Goal: Task Accomplishment & Management: Complete application form

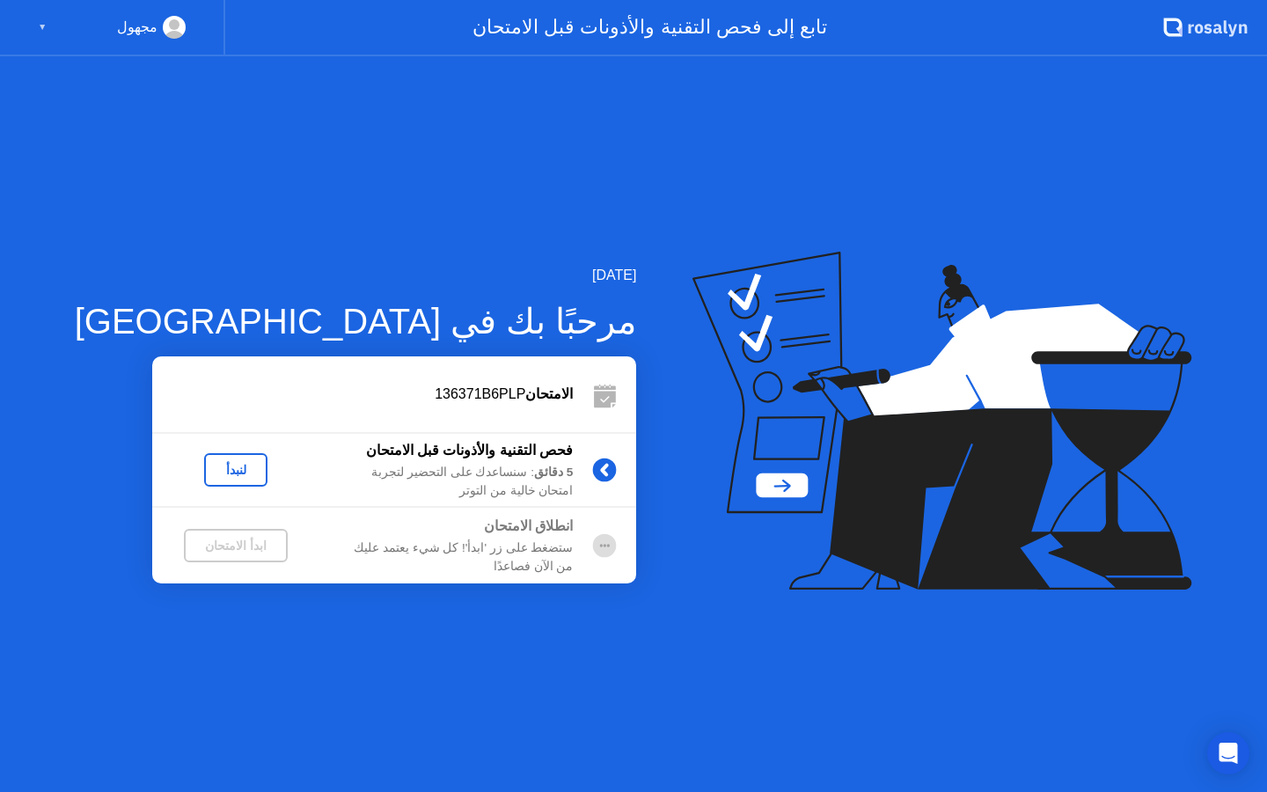
click at [211, 474] on div "لنبدأ" at bounding box center [235, 470] width 49 height 14
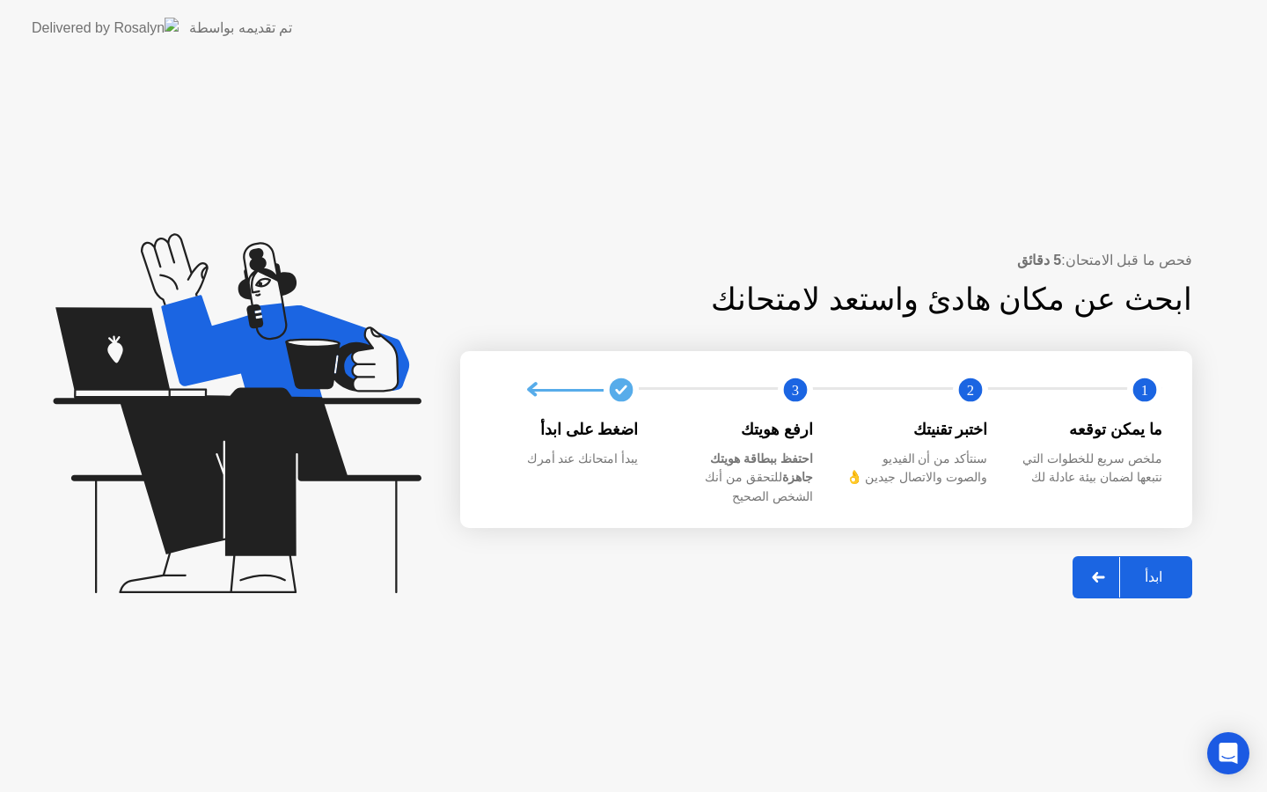
click at [1159, 568] on div "ابدأ" at bounding box center [1153, 576] width 67 height 17
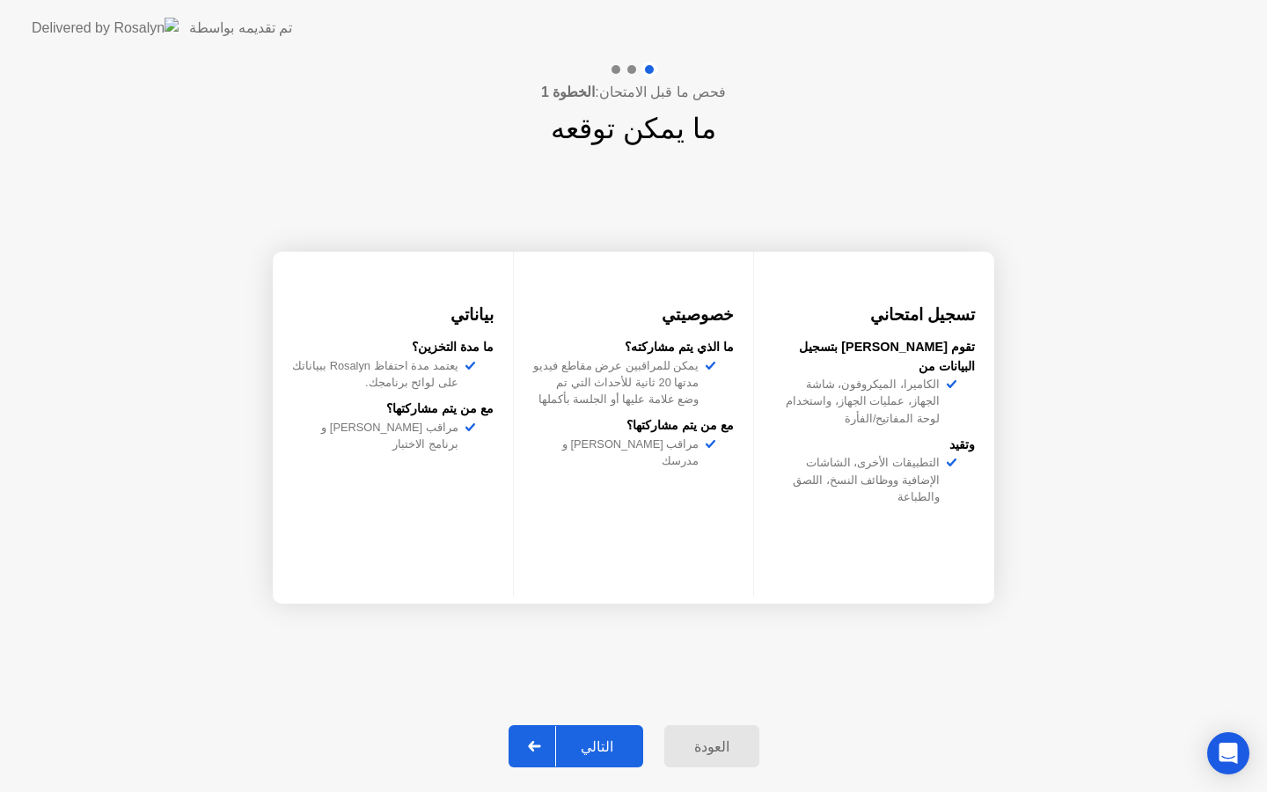
click at [596, 750] on div "التالي" at bounding box center [597, 746] width 82 height 17
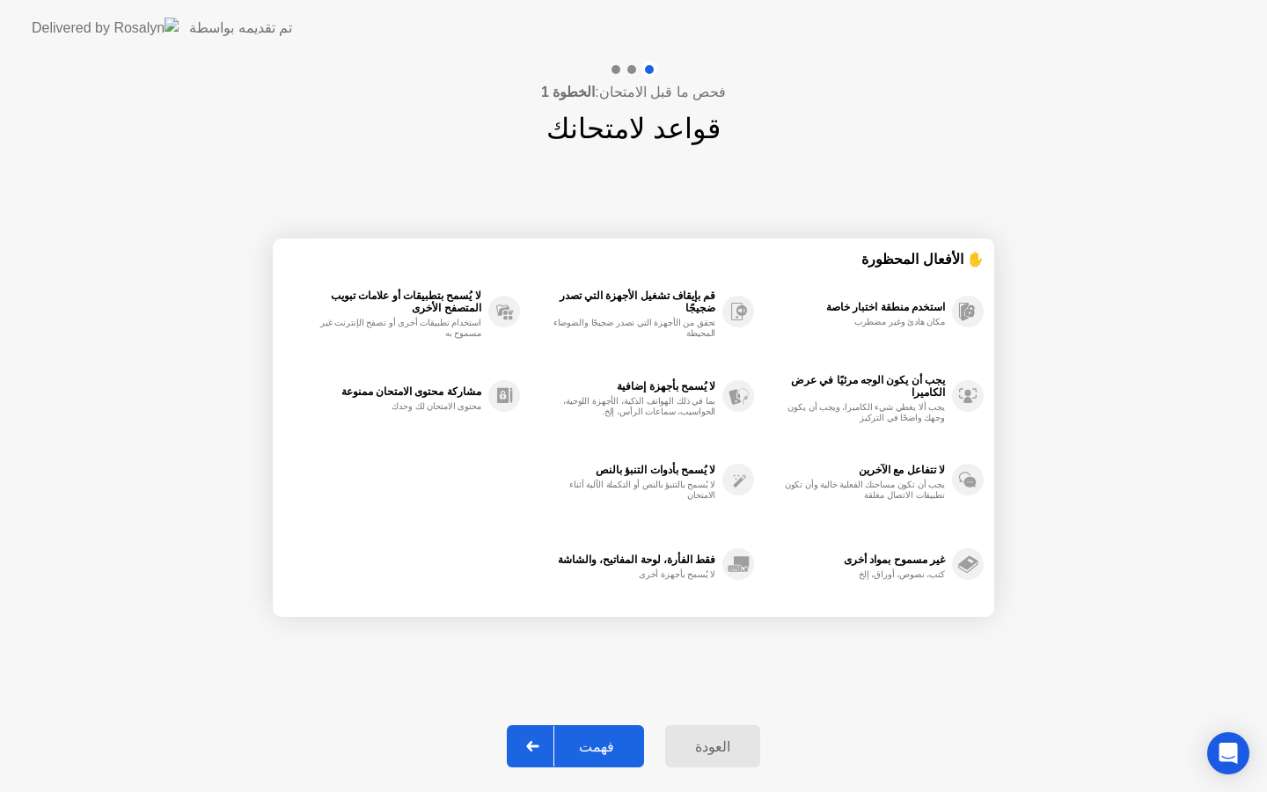
click at [601, 739] on div "فهمت" at bounding box center [596, 746] width 84 height 17
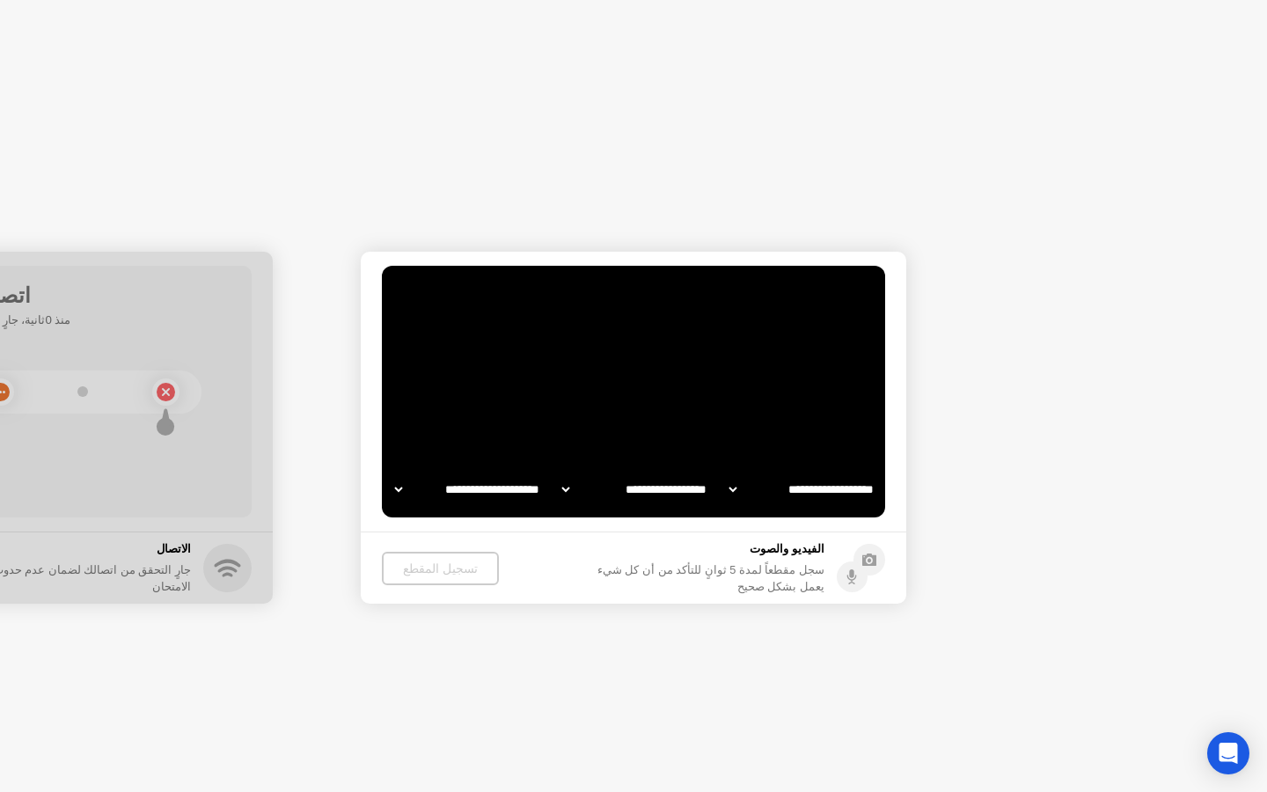
select select "**********"
select select "*******"
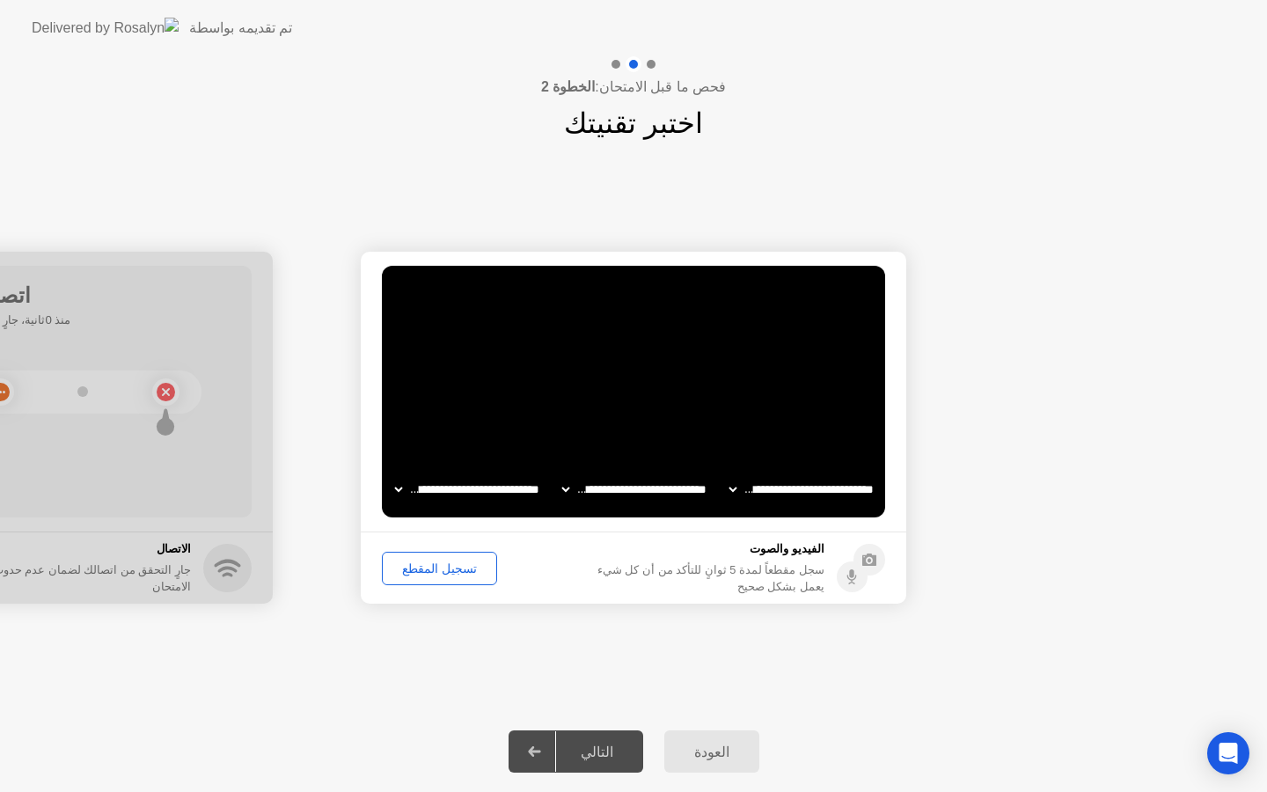
click at [459, 572] on div "تسجيل المقطع" at bounding box center [439, 568] width 103 height 14
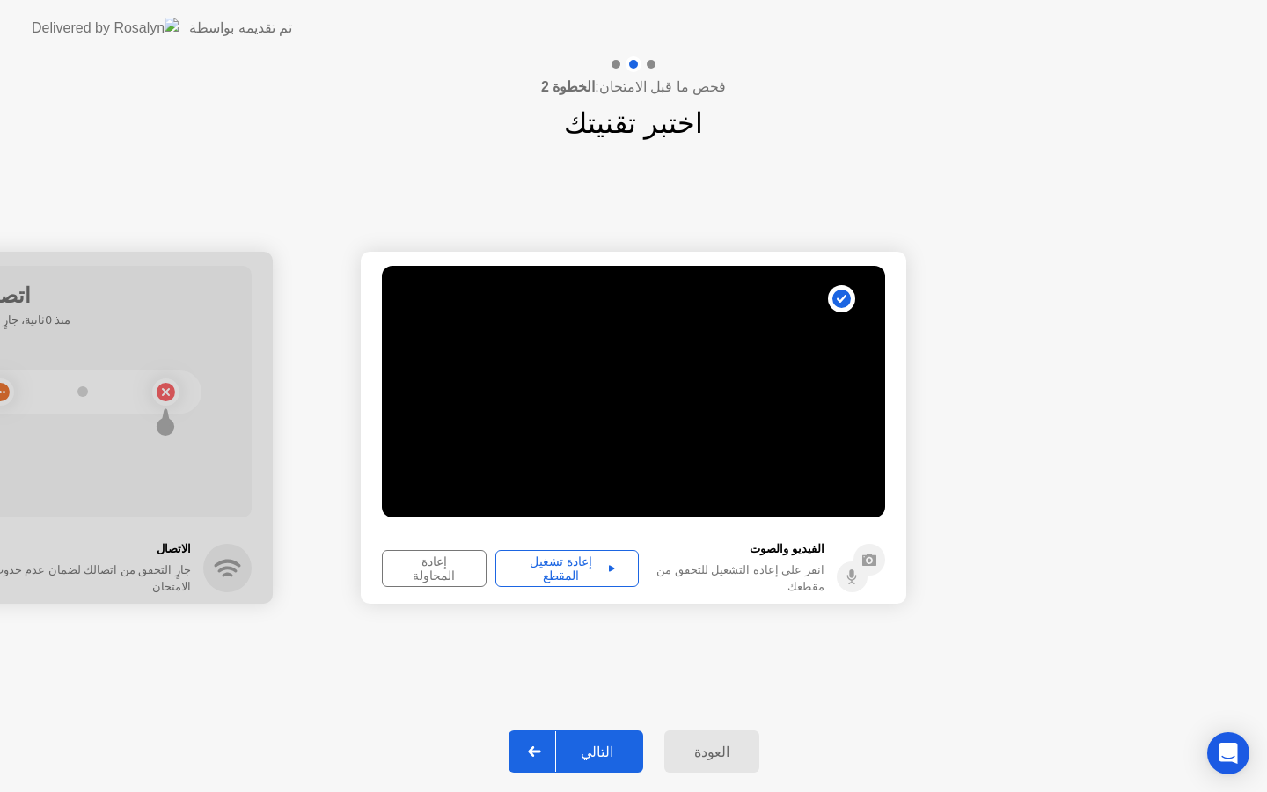
click at [564, 566] on div "إعادة تشغيل المقطع" at bounding box center [566, 568] width 131 height 28
click at [604, 748] on div "التالي" at bounding box center [597, 751] width 82 height 17
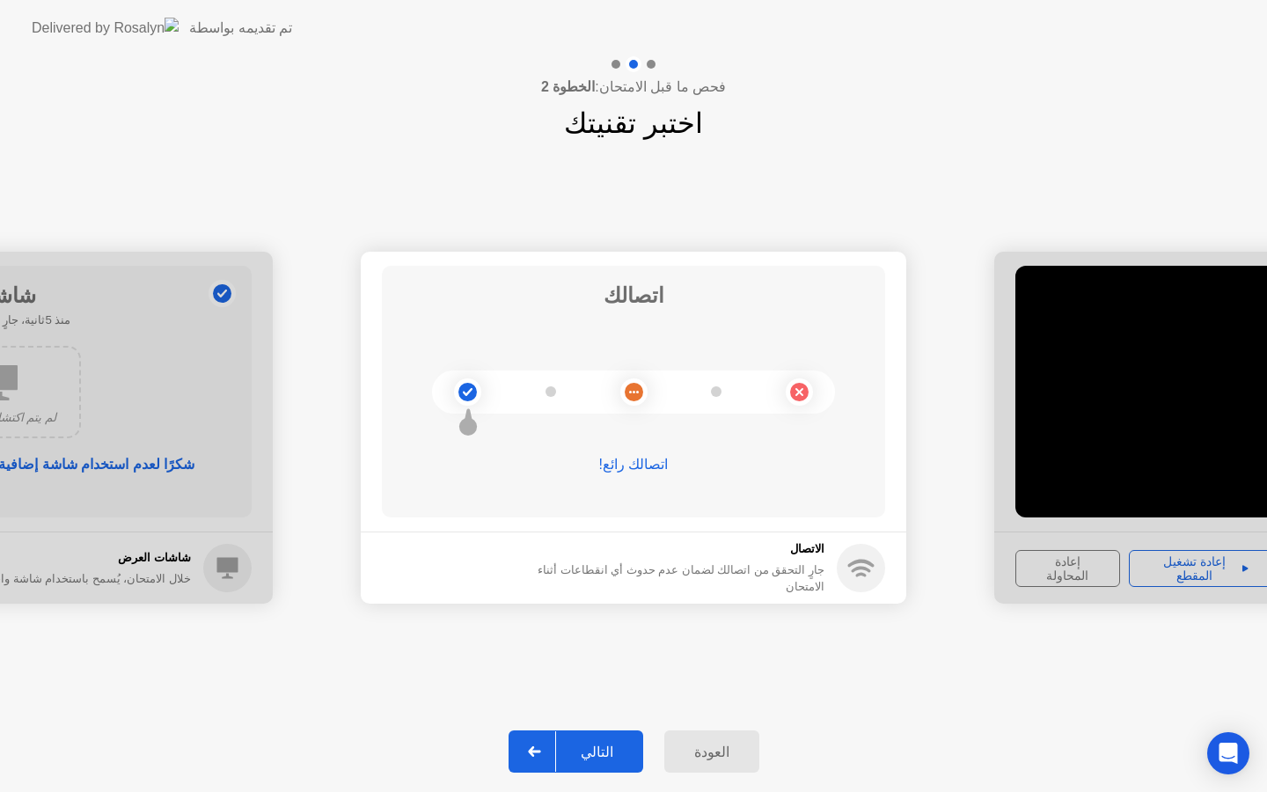
click at [604, 748] on div "التالي" at bounding box center [597, 751] width 82 height 17
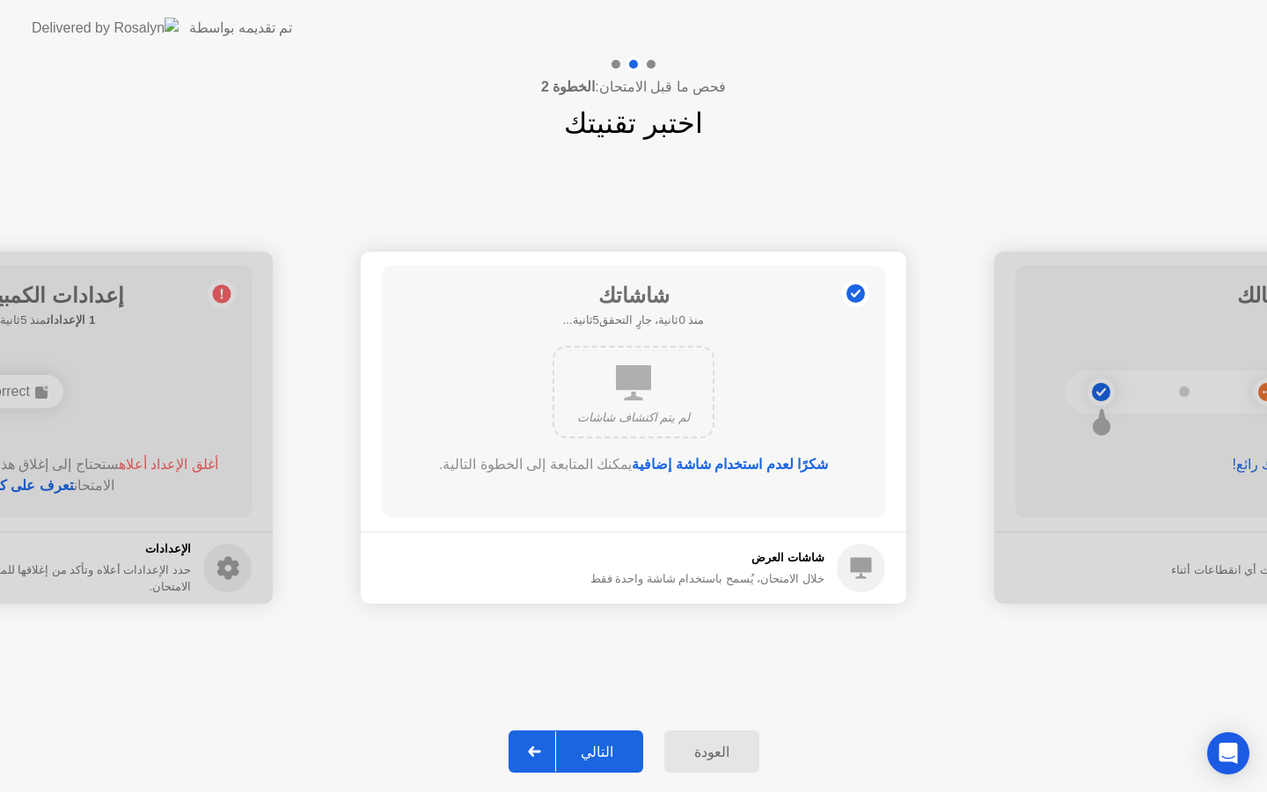
click at [604, 749] on div "التالي" at bounding box center [597, 751] width 82 height 17
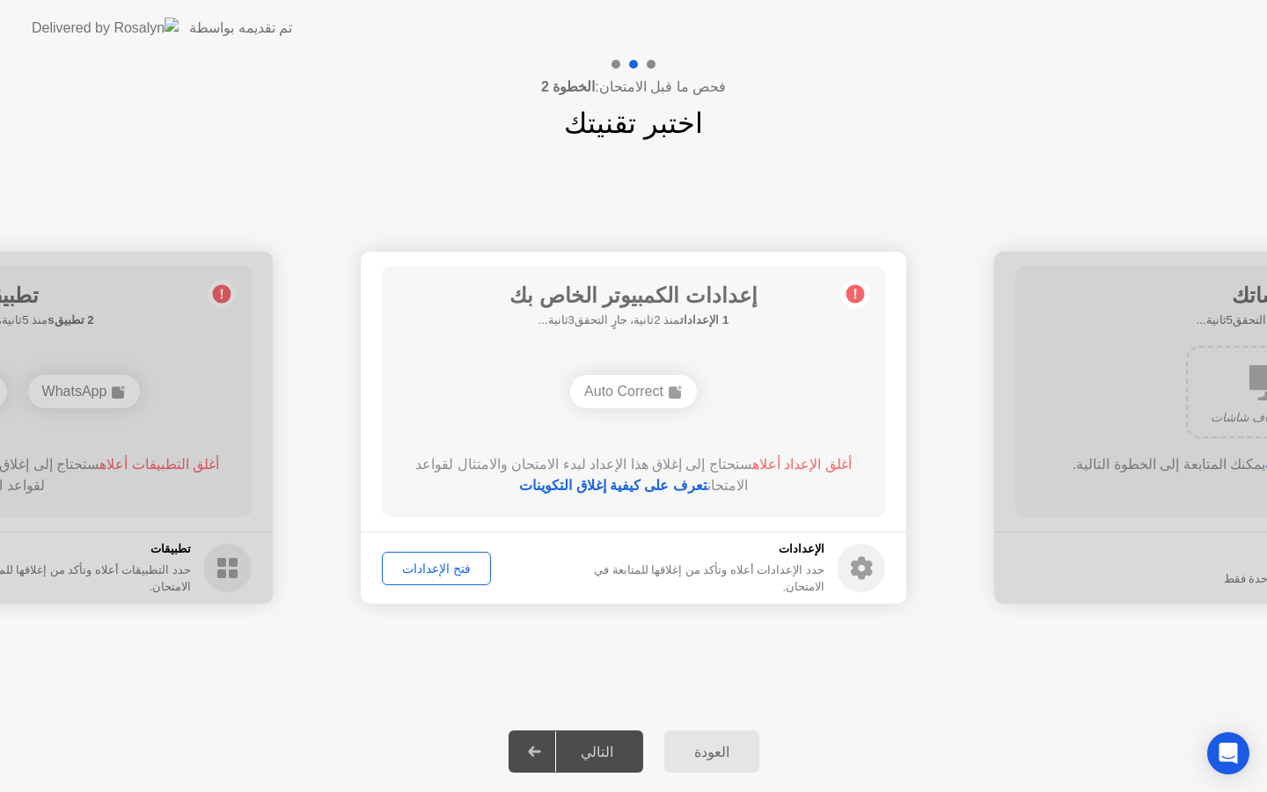
click at [435, 570] on div "فتح الإعدادات" at bounding box center [436, 568] width 97 height 14
click at [450, 570] on div "فتح الإعدادات" at bounding box center [436, 568] width 97 height 14
click at [692, 487] on link "تعرف على كيفية إغلاق التكوينات" at bounding box center [613, 485] width 188 height 15
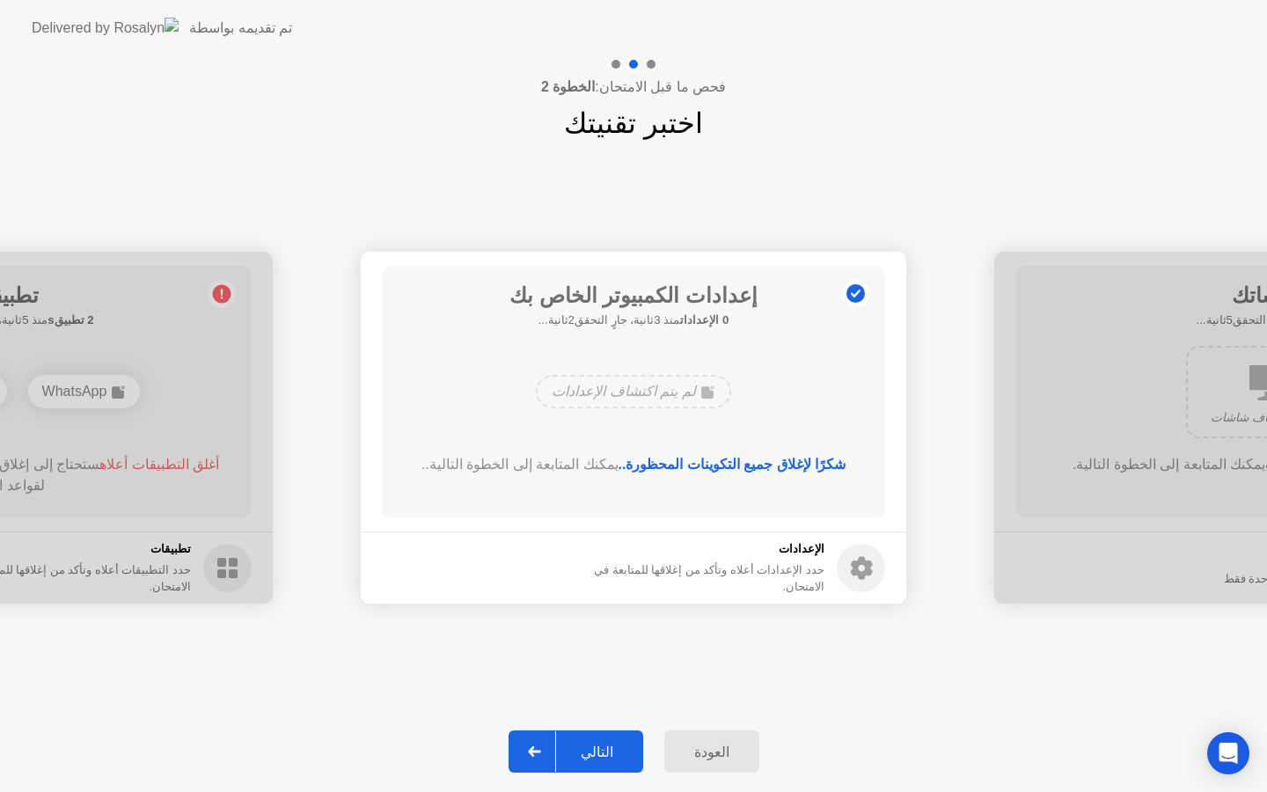
click at [611, 745] on div "التالي" at bounding box center [597, 751] width 82 height 17
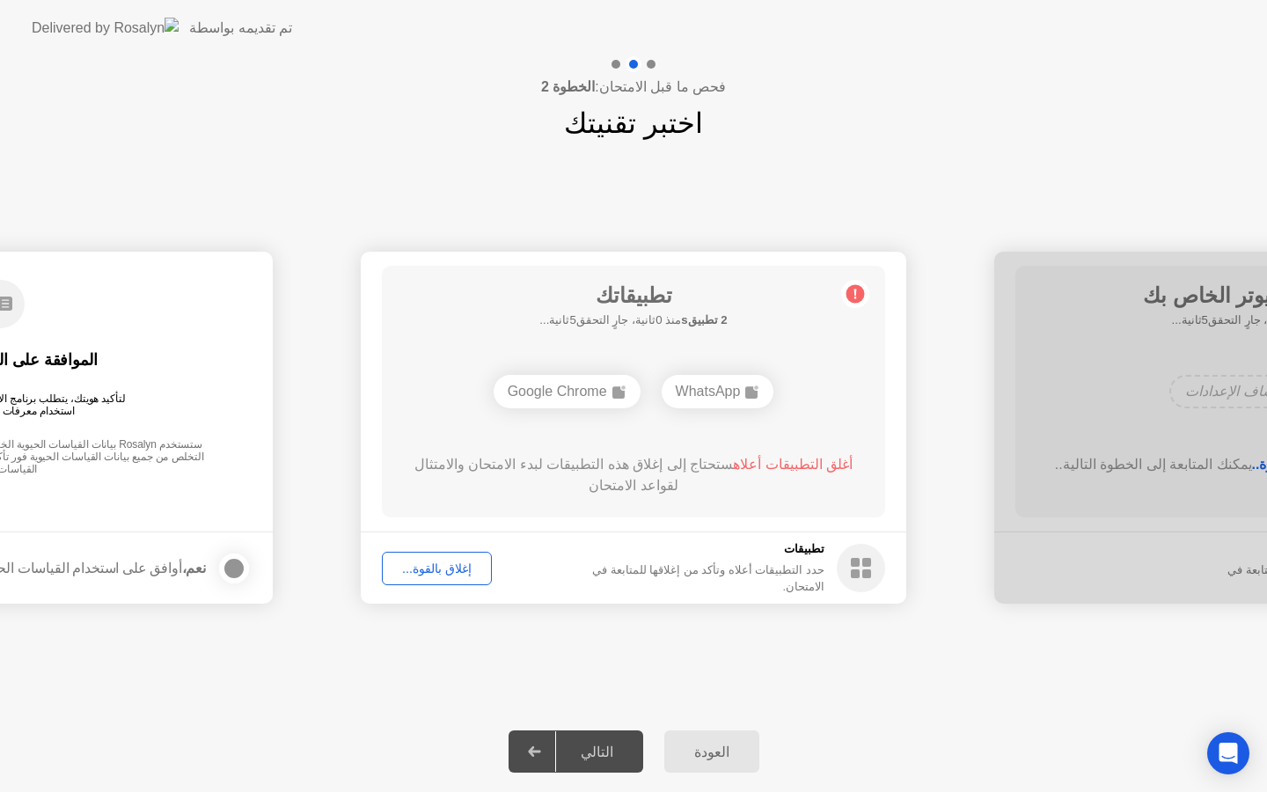
click at [442, 570] on div "إغلاق بالقوة..." at bounding box center [437, 568] width 98 height 14
click at [457, 566] on div "إغلاق بالقوة..." at bounding box center [437, 568] width 98 height 14
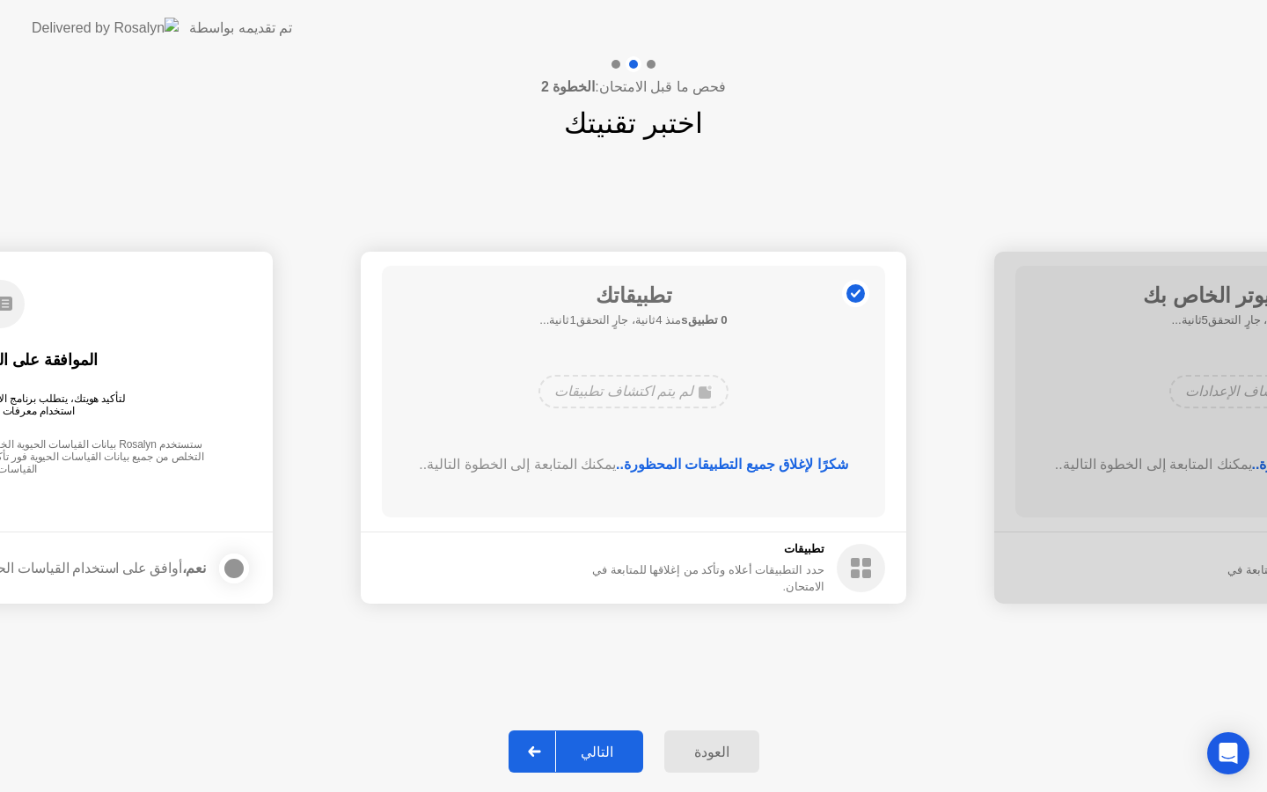
click at [605, 757] on div "التالي" at bounding box center [597, 751] width 82 height 17
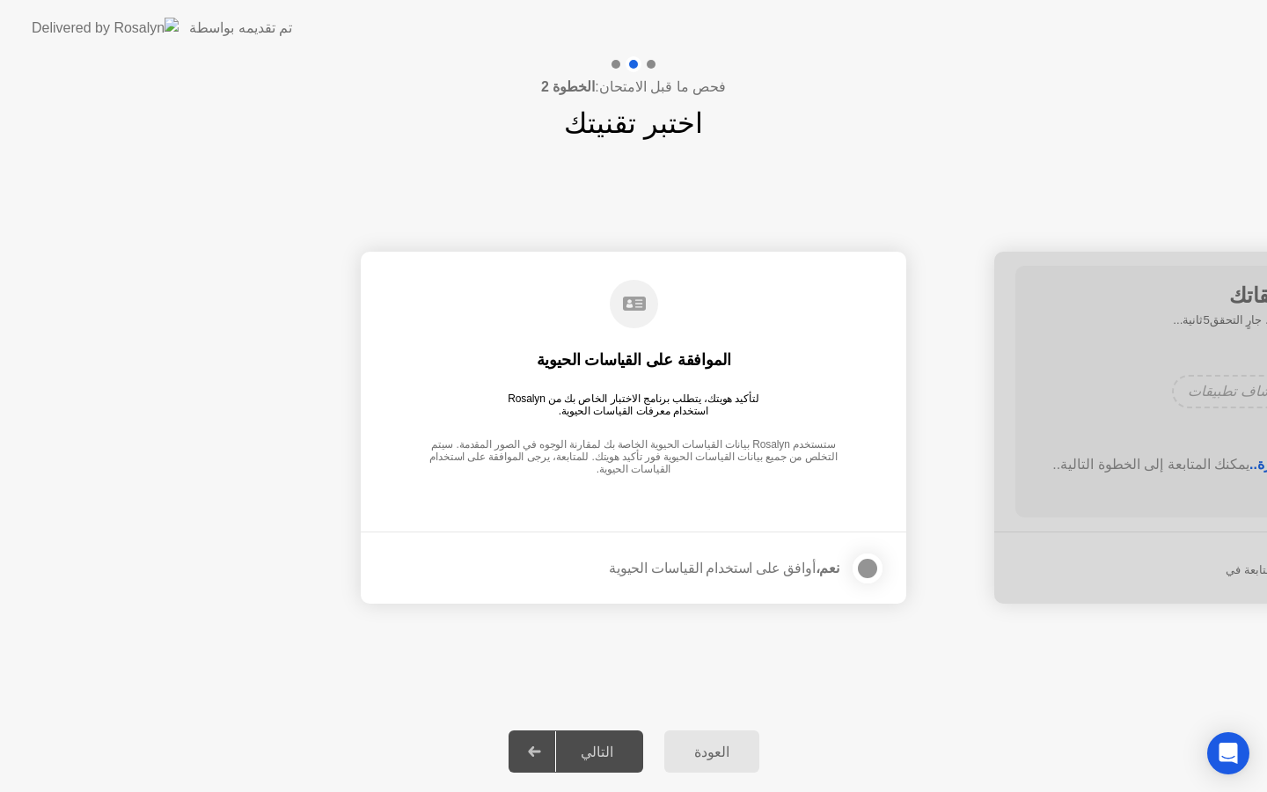
click at [865, 564] on div at bounding box center [867, 568] width 21 height 21
click at [610, 754] on div "التالي" at bounding box center [597, 751] width 82 height 17
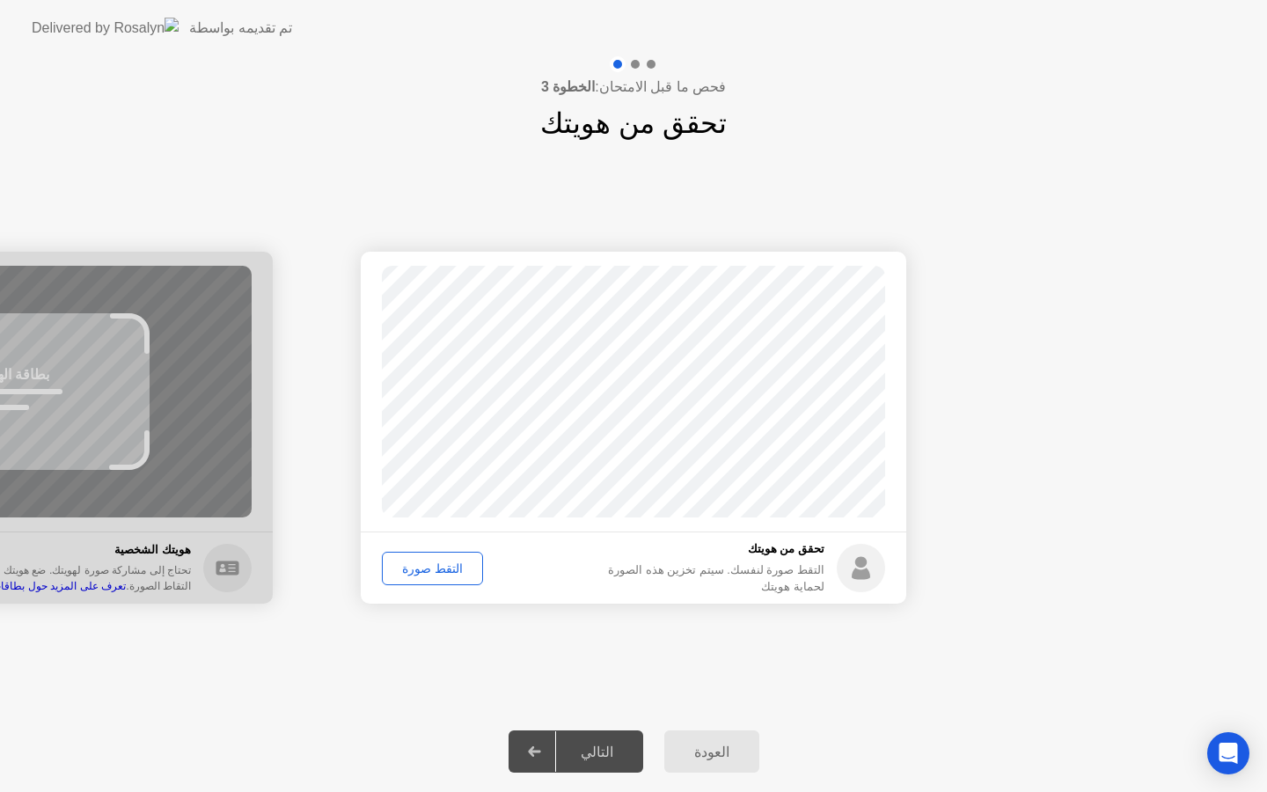
click at [442, 568] on div "التقط صورة" at bounding box center [432, 568] width 89 height 14
click at [611, 750] on div "التالي" at bounding box center [597, 751] width 82 height 17
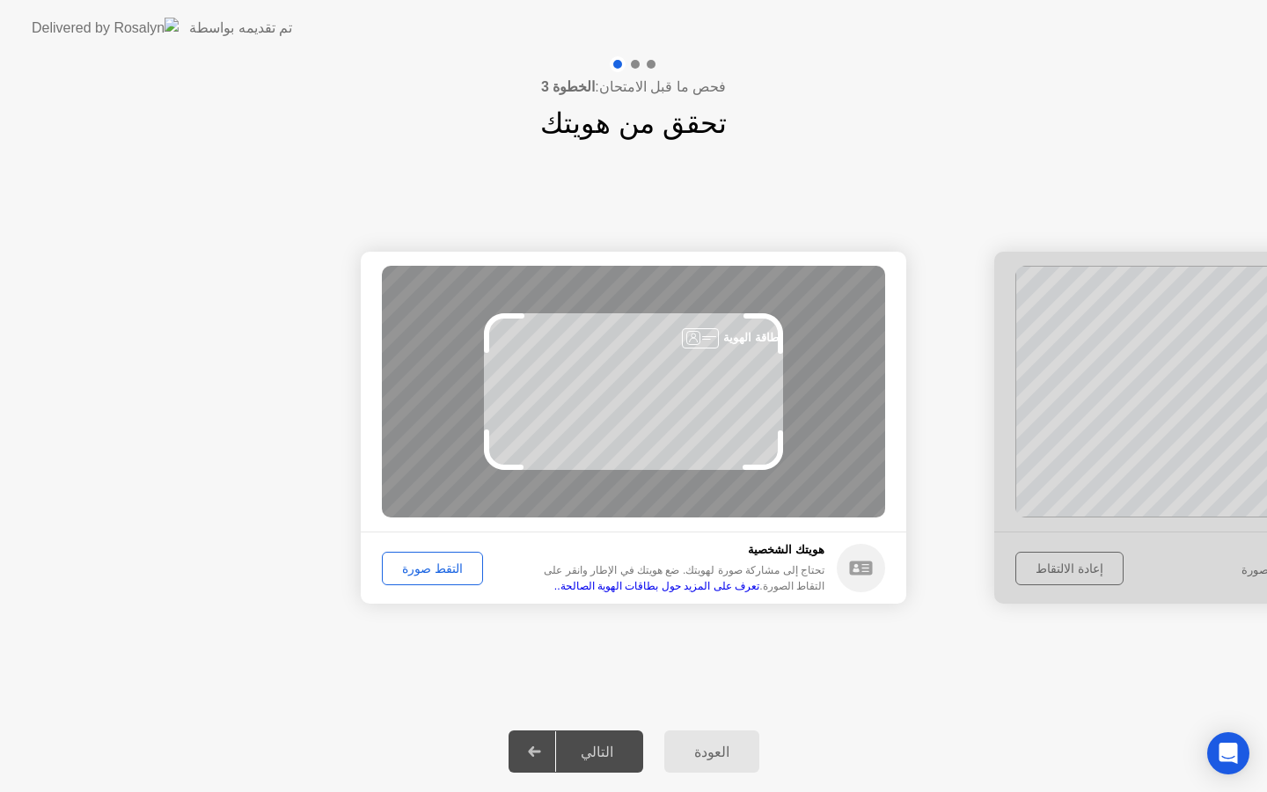
click at [453, 562] on div "التقط صورة" at bounding box center [432, 568] width 89 height 14
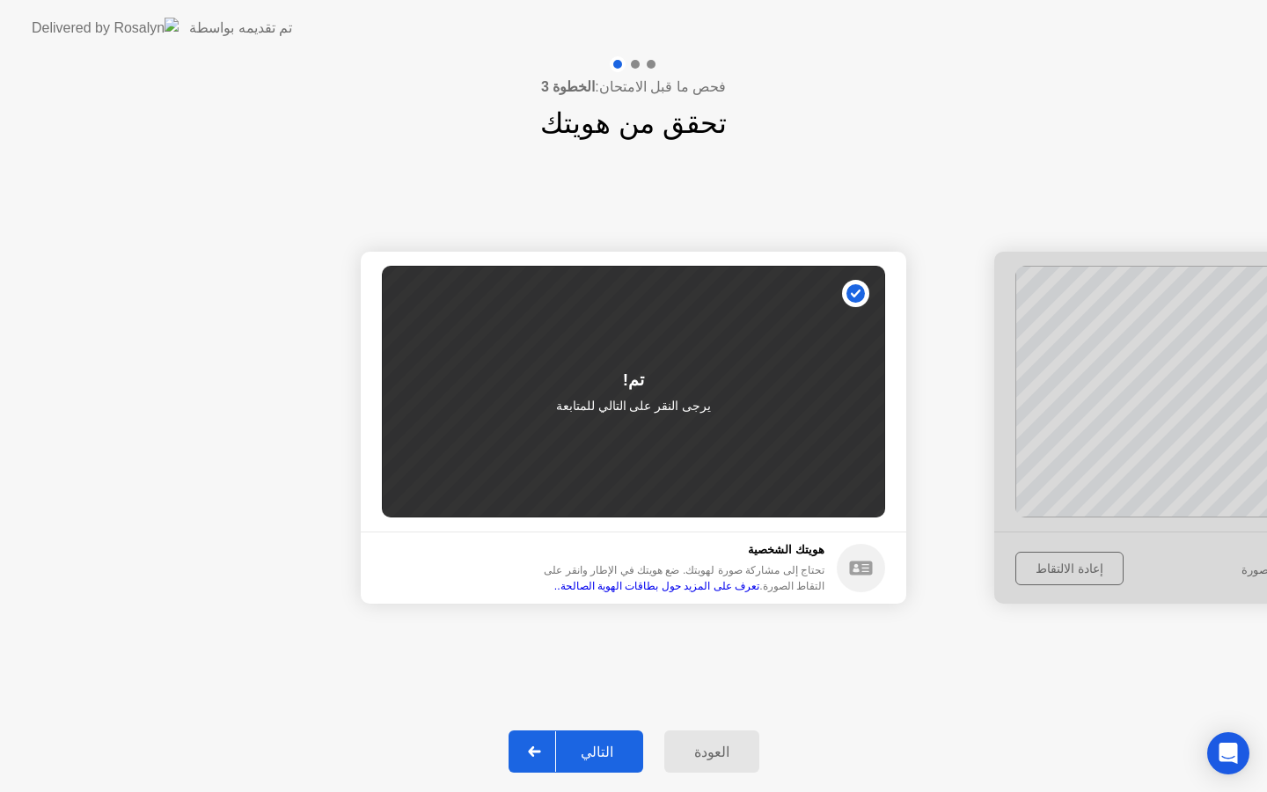
click at [604, 755] on div "التالي" at bounding box center [597, 751] width 82 height 17
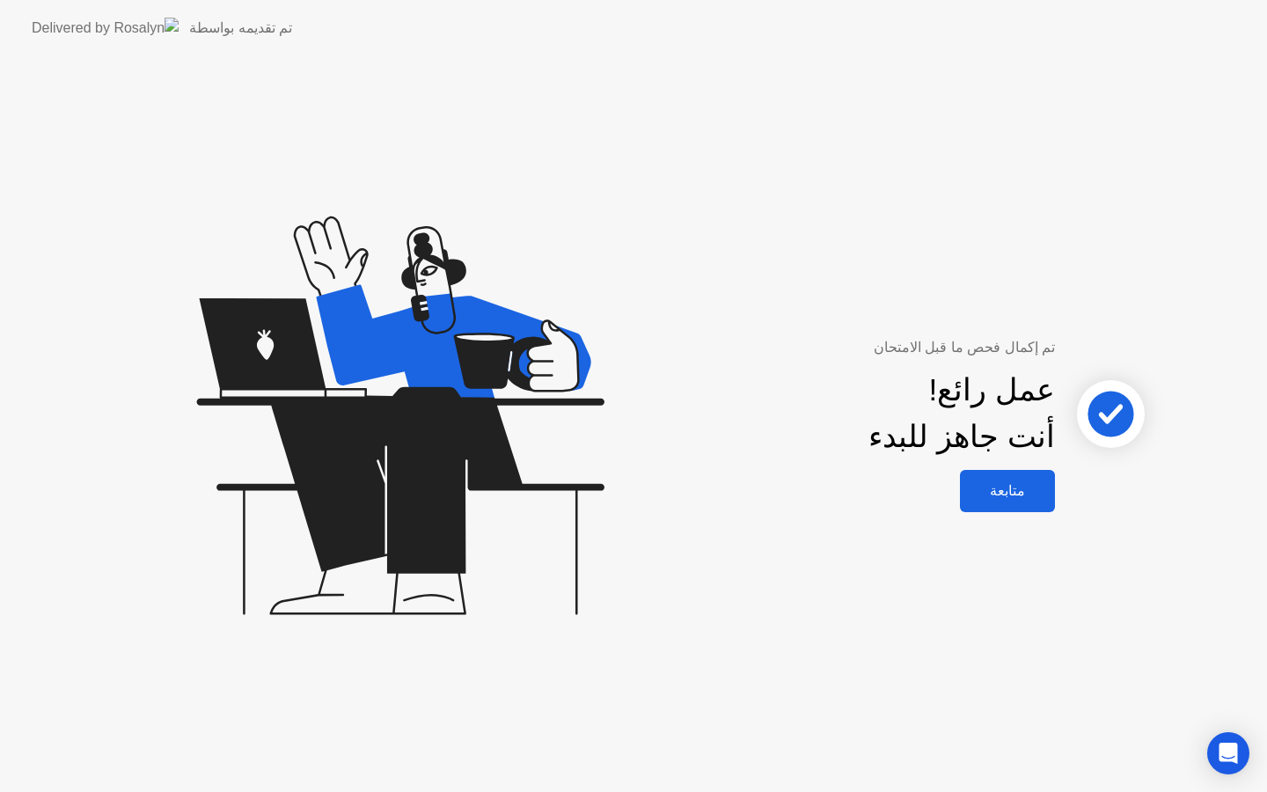
click at [1011, 488] on div "متابعة" at bounding box center [1007, 490] width 84 height 17
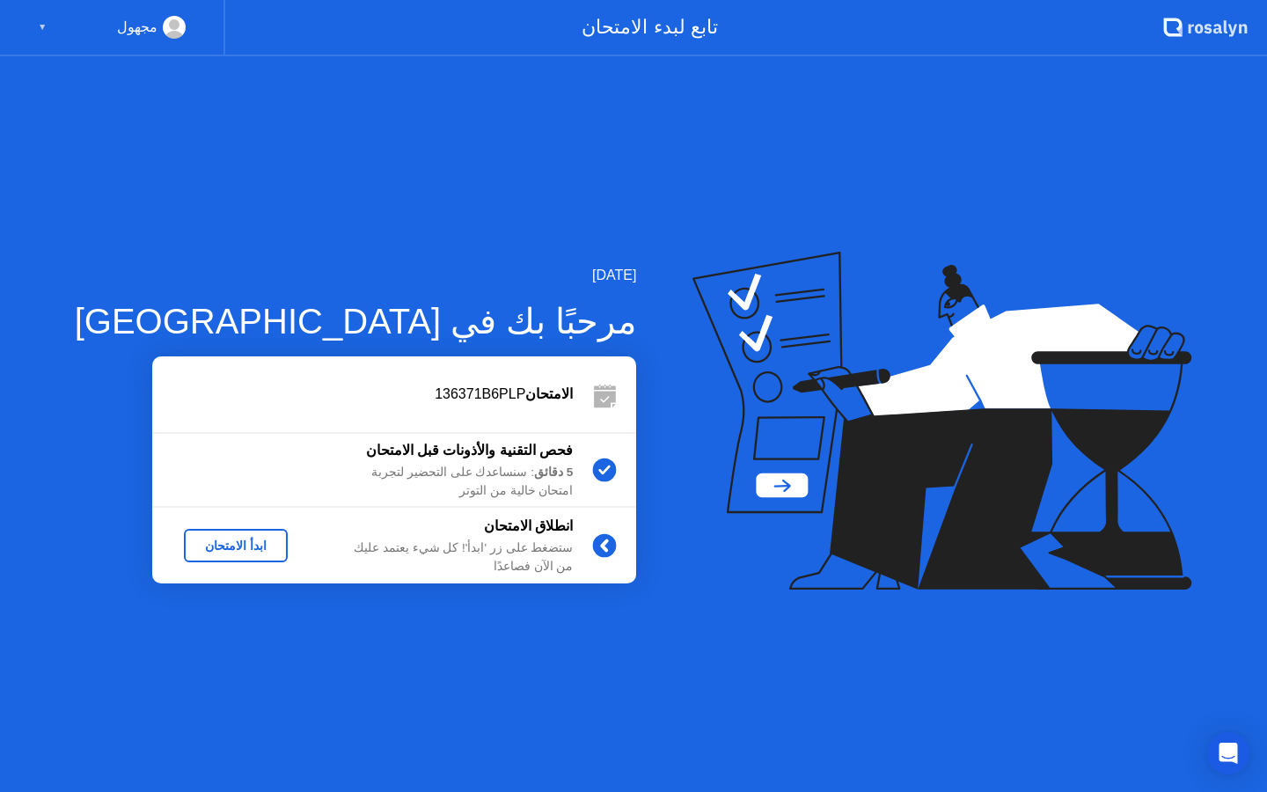
click at [212, 547] on div "ابدأ الامتحان" at bounding box center [236, 545] width 90 height 14
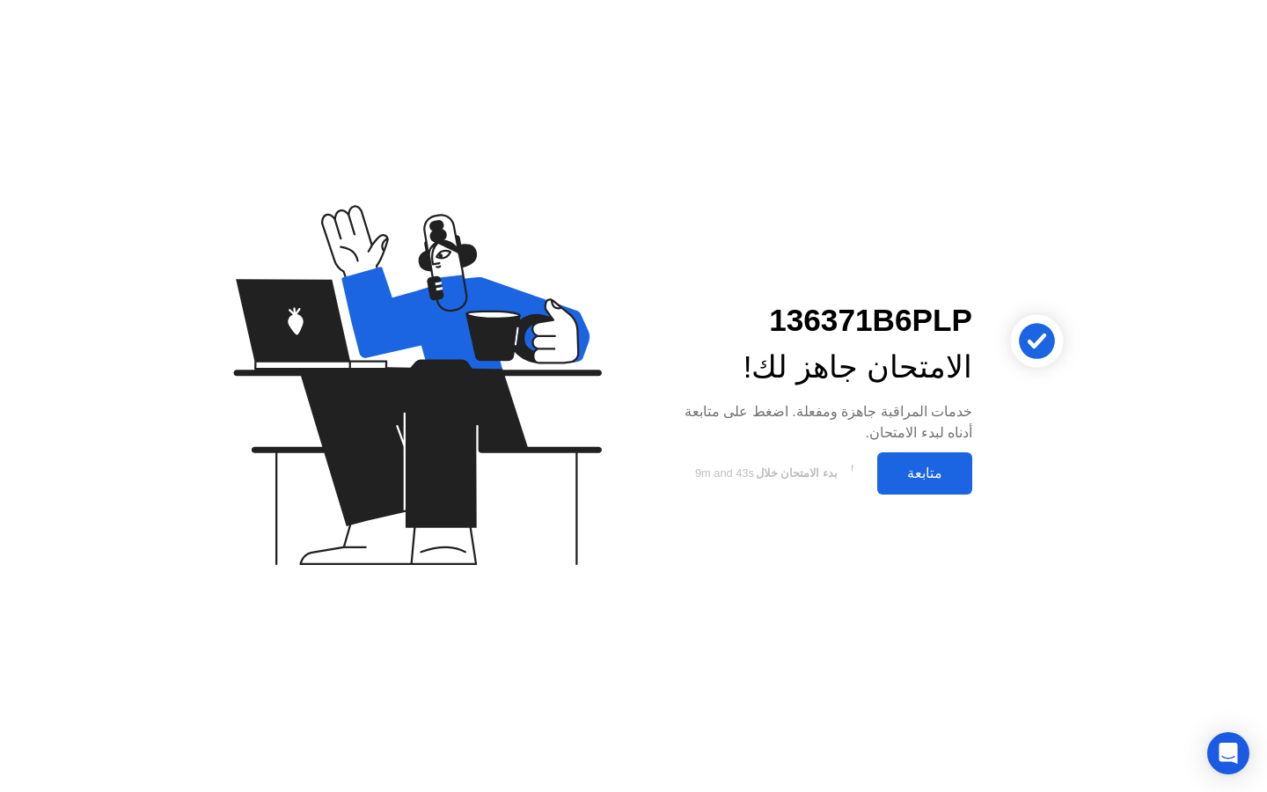
click at [916, 474] on div "متابعة" at bounding box center [924, 473] width 84 height 17
